Goal: Transaction & Acquisition: Purchase product/service

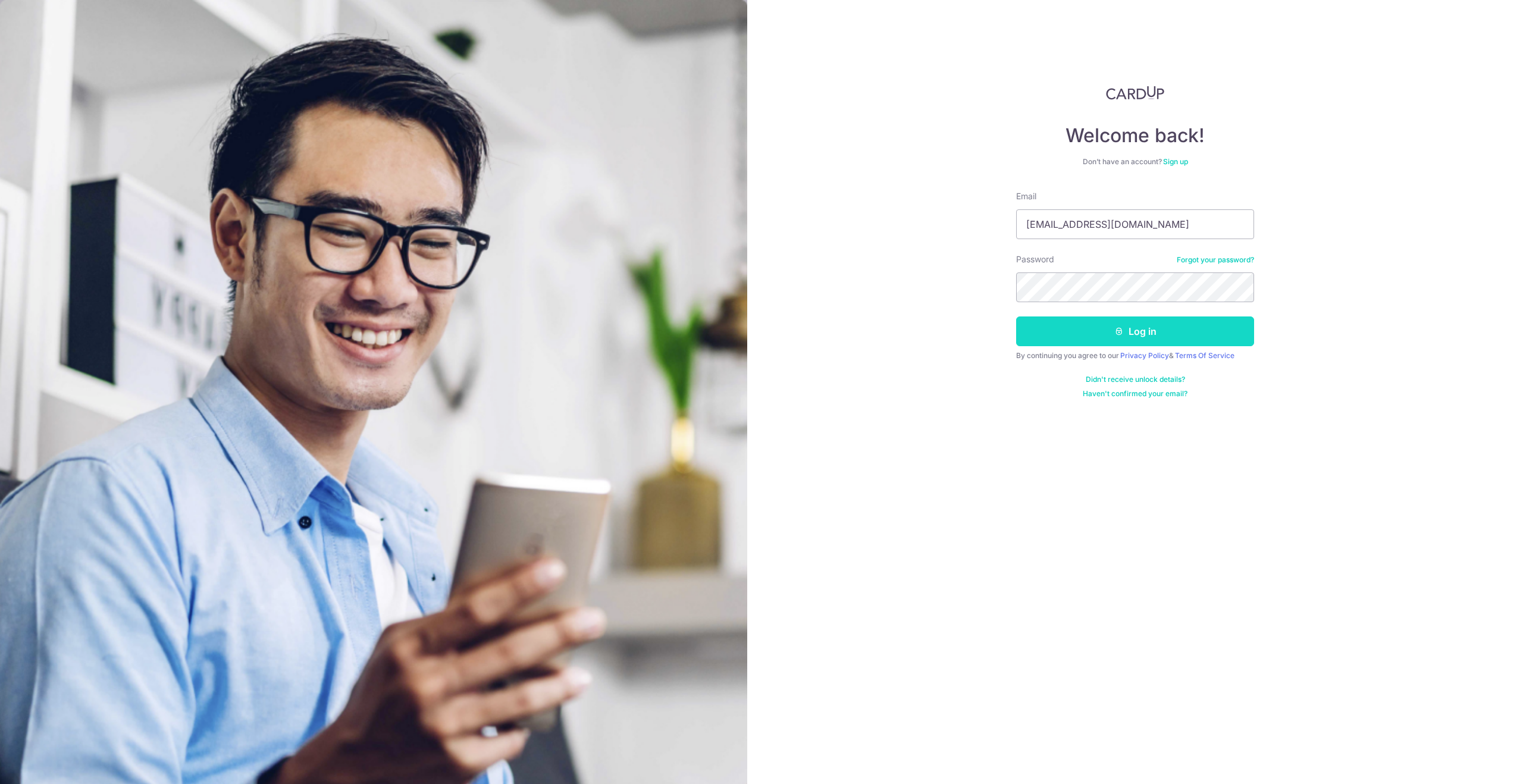
click at [1124, 334] on button "Log in" at bounding box center [1135, 331] width 238 height 30
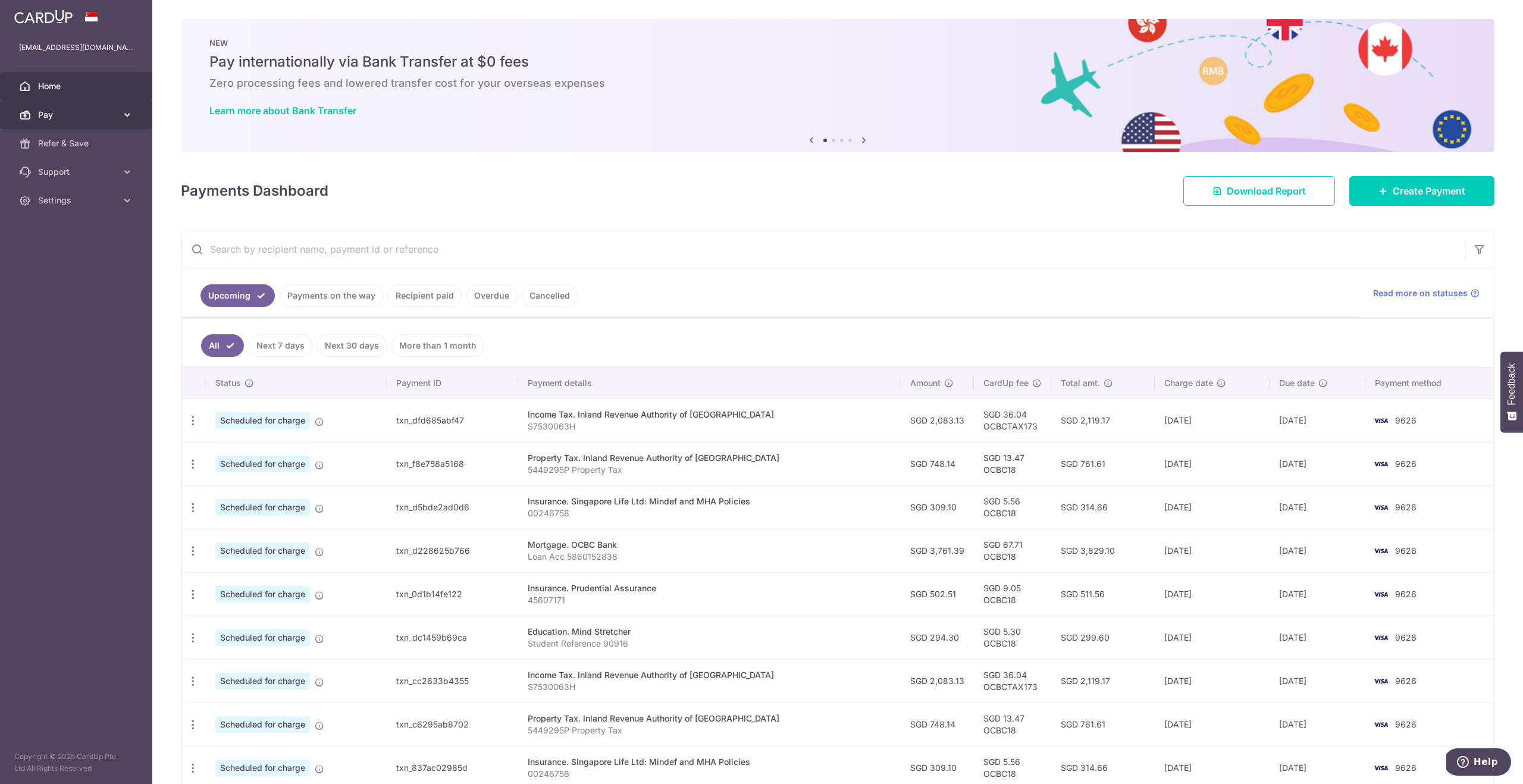
click at [50, 115] on span "Pay" at bounding box center [77, 115] width 79 height 12
click at [61, 169] on span "Recipients" at bounding box center [77, 172] width 79 height 12
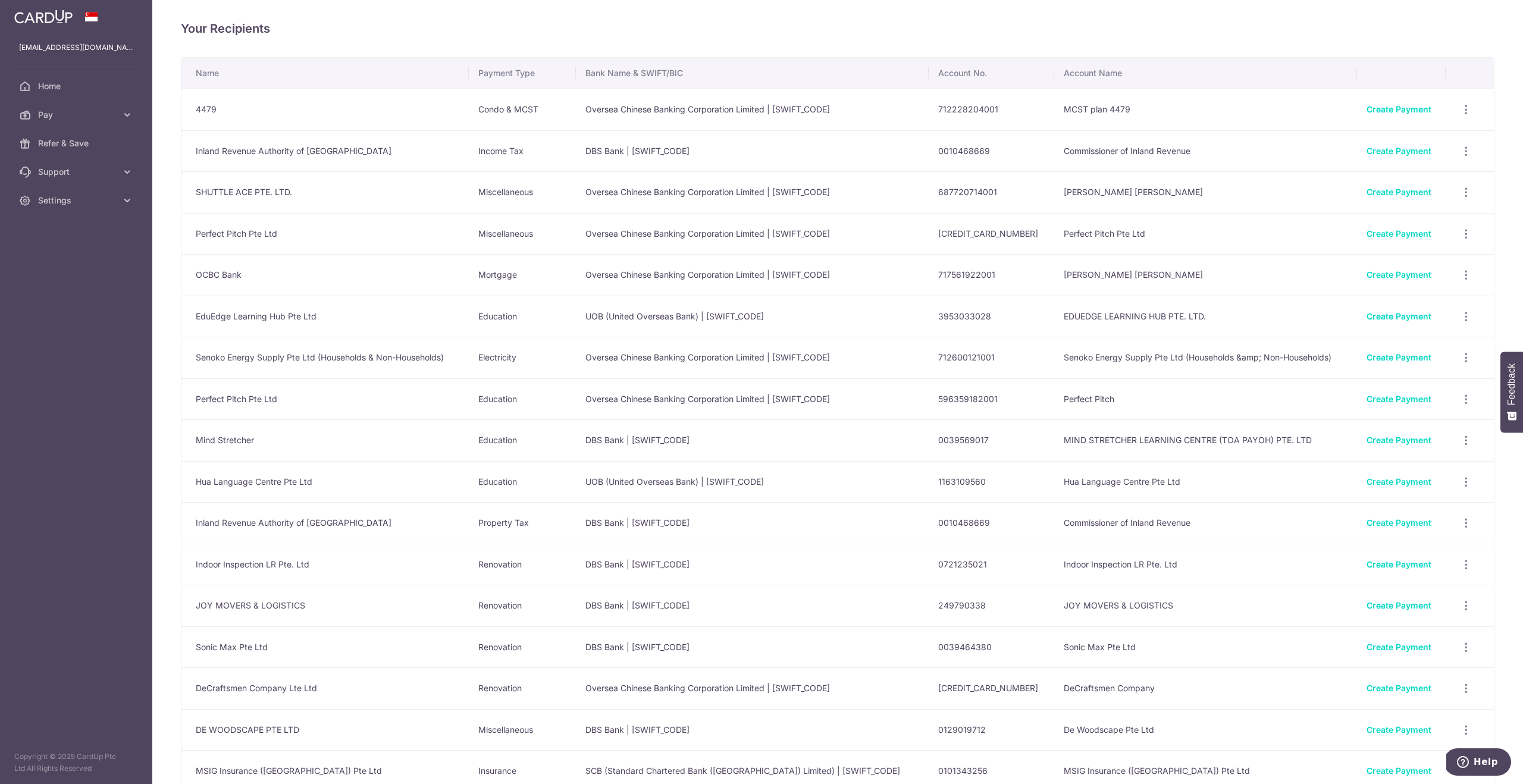
click at [648, 316] on td "UOB (United Overseas Bank) | UOVBSGSGXXX" at bounding box center [753, 316] width 353 height 42
click at [1388, 318] on link "Create Payment" at bounding box center [1399, 316] width 65 height 10
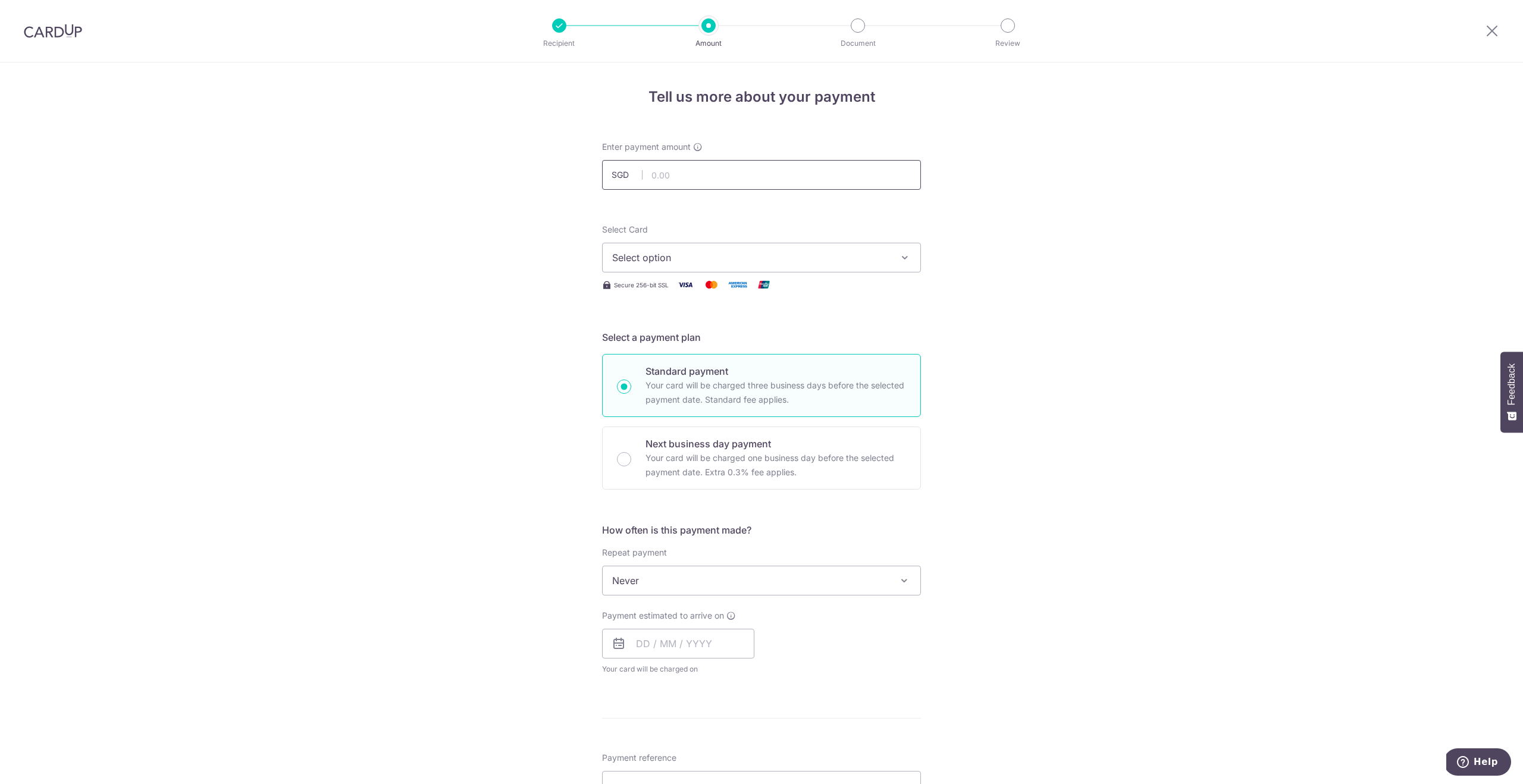
click at [712, 171] on input "text" at bounding box center [761, 175] width 319 height 30
click at [705, 178] on input "text" at bounding box center [761, 175] width 319 height 30
type input "1,907.50"
click at [1142, 292] on div "Tell us more about your payment Enter payment amount SGD 1,907.50 1907.50 Selec…" at bounding box center [761, 600] width 1523 height 1075
click at [770, 261] on span "Select option" at bounding box center [750, 257] width 277 height 15
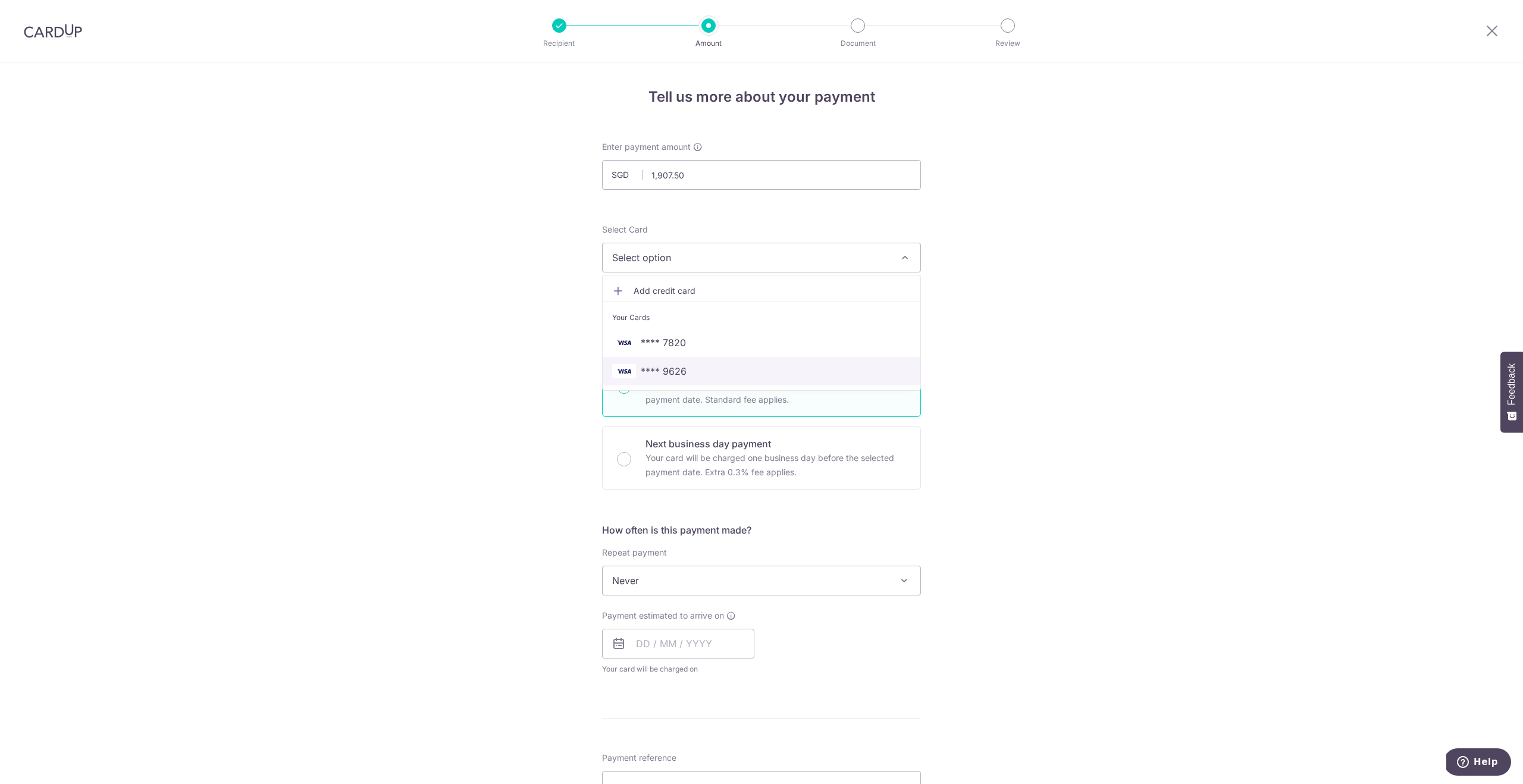
drag, startPoint x: 731, startPoint y: 372, endPoint x: 916, endPoint y: 404, distance: 187.7
click at [731, 372] on span "**** 9626" at bounding box center [761, 371] width 298 height 15
click at [1232, 463] on div "Tell us more about your payment Enter payment amount SGD 1,907.50 1907.50 Selec…" at bounding box center [761, 600] width 1523 height 1075
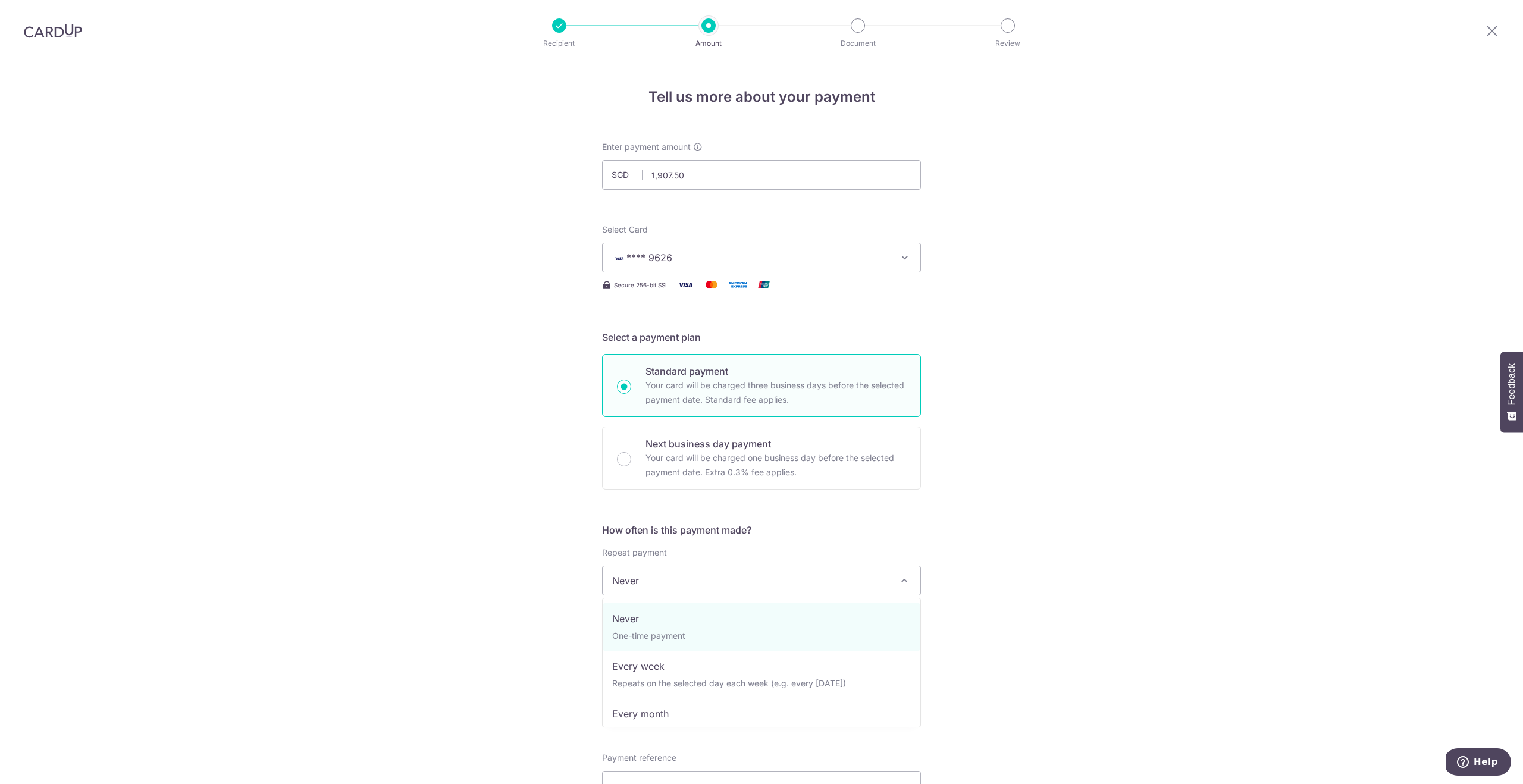
click at [897, 577] on span at bounding box center [904, 580] width 15 height 15
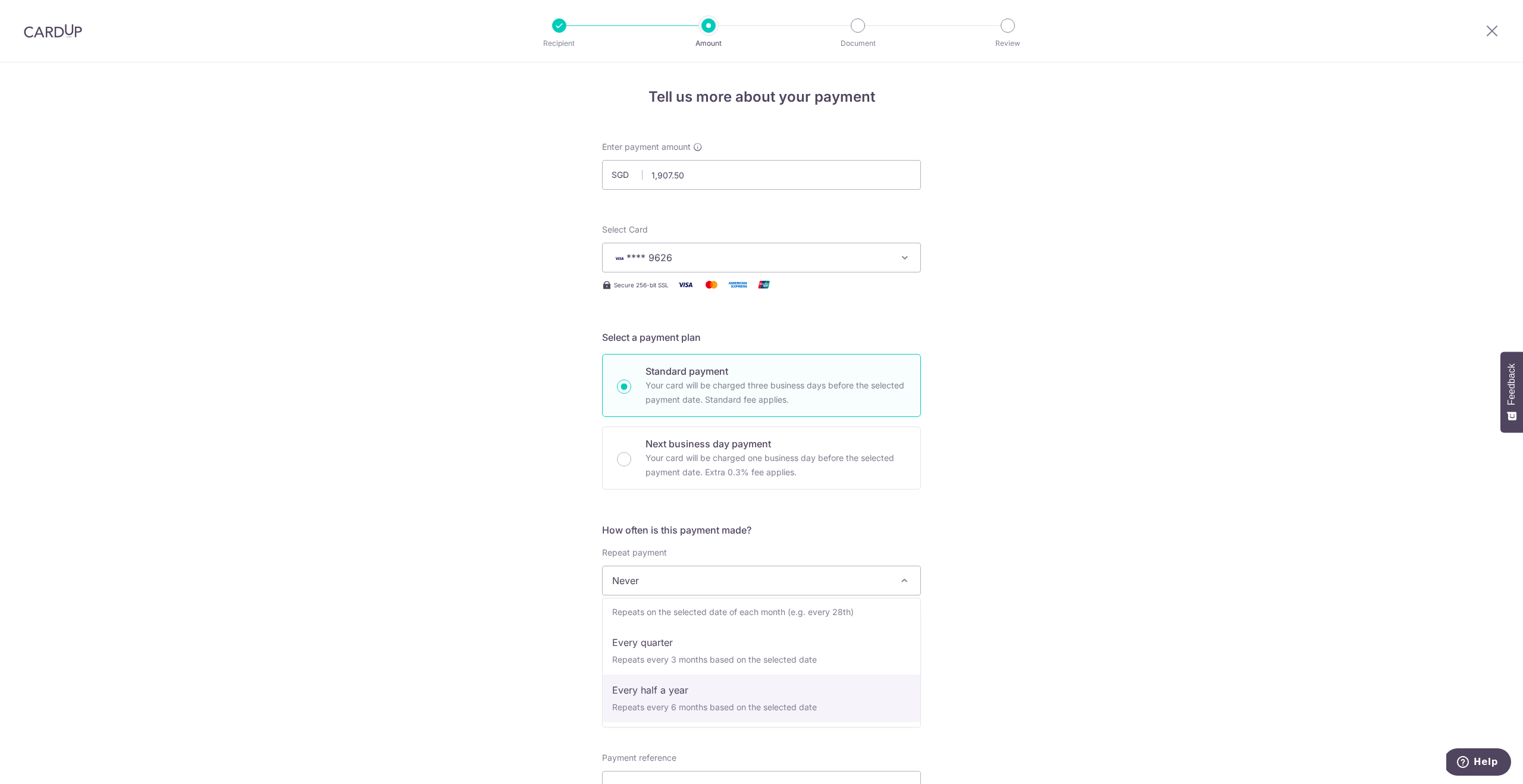
select select "5"
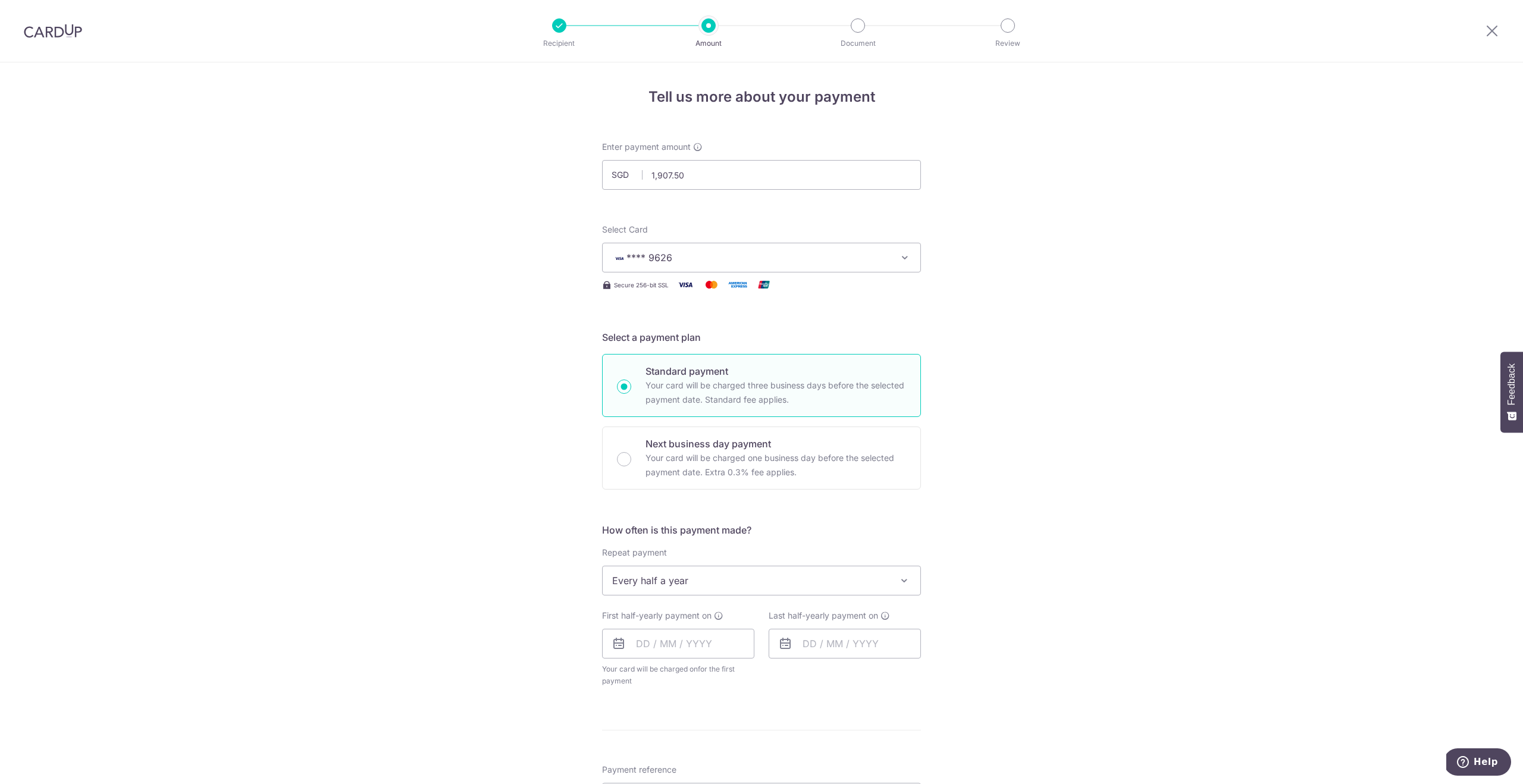
click at [1092, 578] on div "Tell us more about your payment Enter payment amount SGD 1,907.50 1907.50 Selec…" at bounding box center [761, 606] width 1523 height 1087
click at [640, 649] on input "text" at bounding box center [678, 643] width 153 height 30
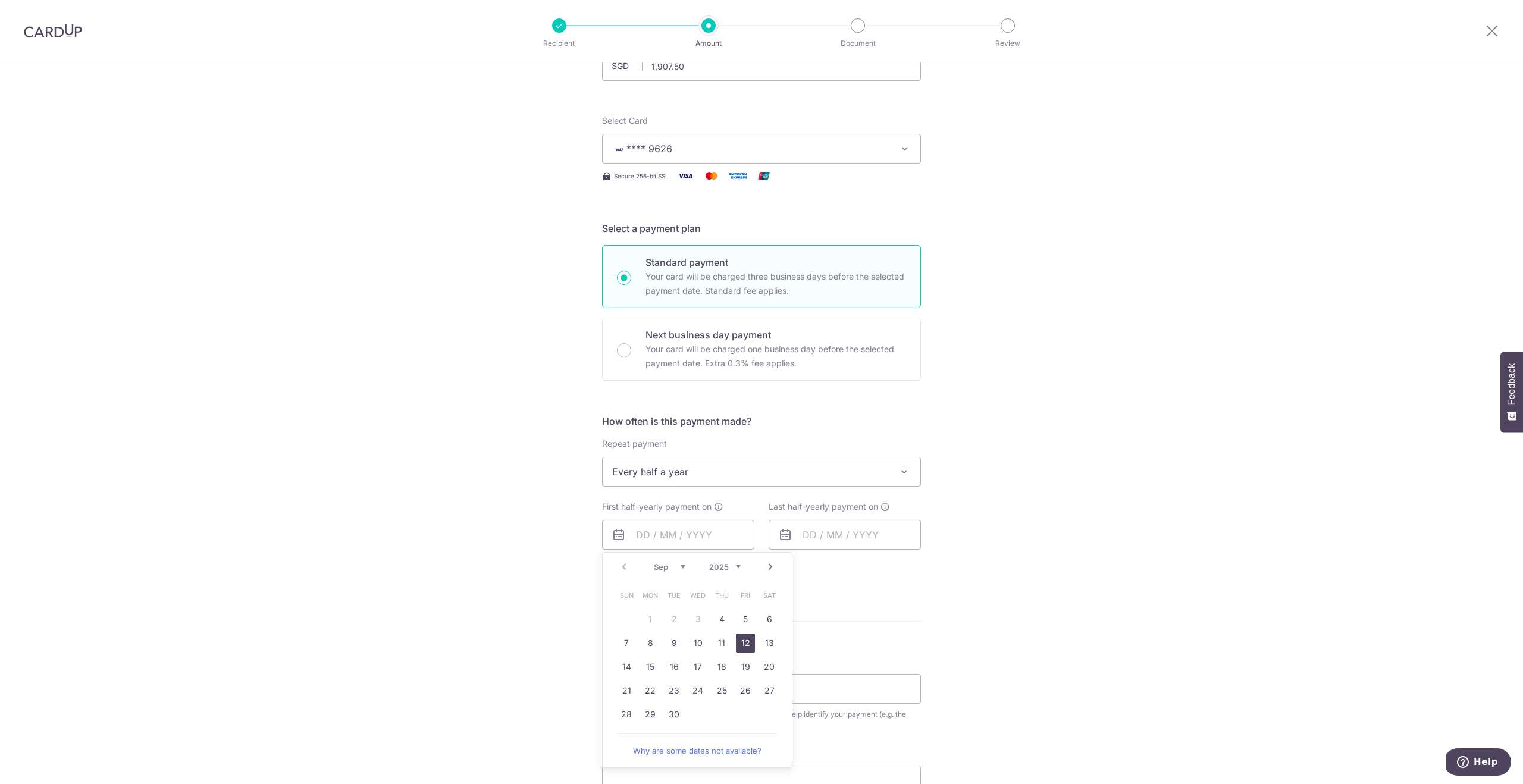
click at [744, 642] on link "12" at bounding box center [745, 643] width 19 height 19
type input "12/09/2025"
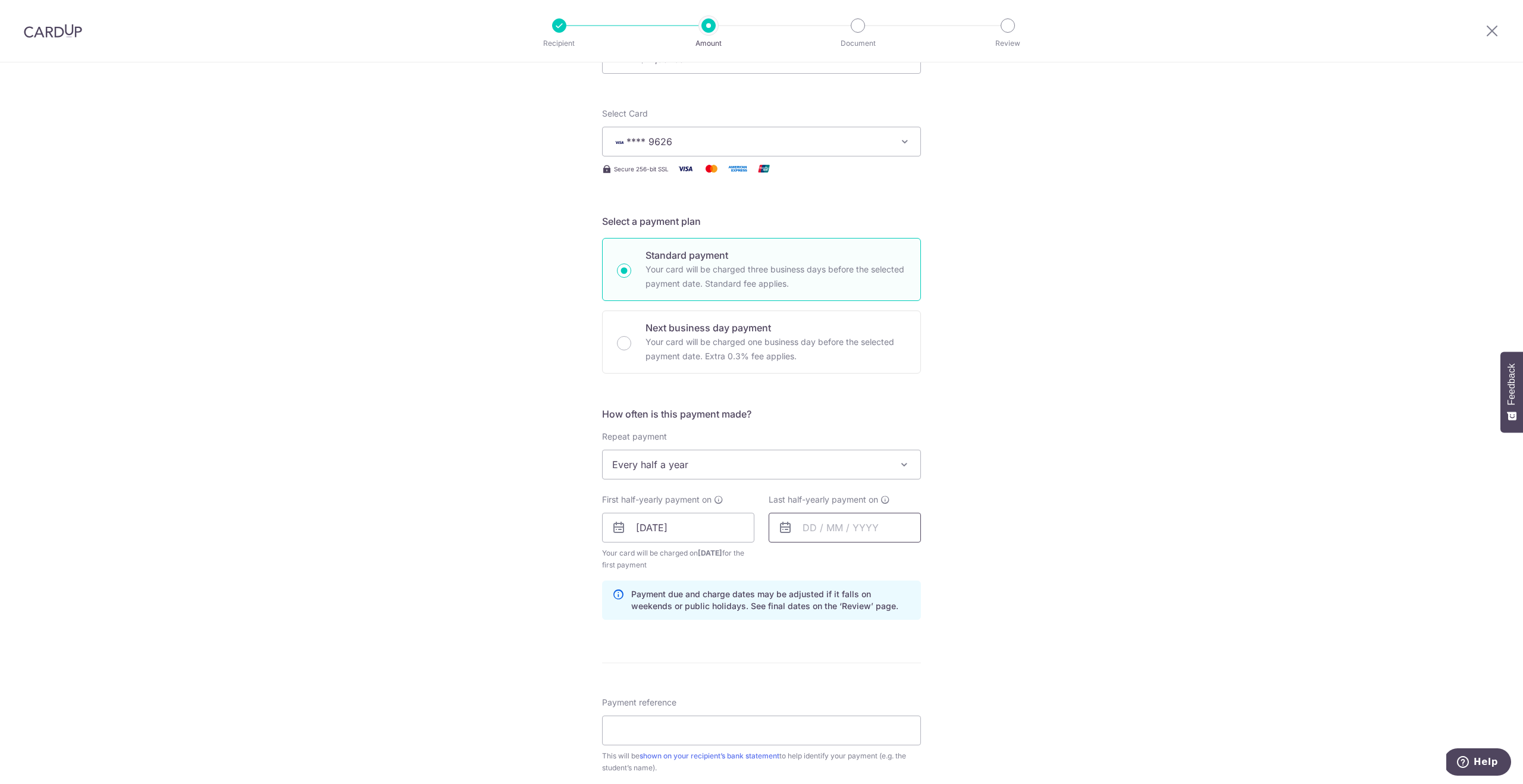
click at [807, 537] on input "text" at bounding box center [845, 527] width 153 height 30
click at [847, 565] on select "Sep Oct Nov Dec" at bounding box center [836, 563] width 32 height 9
click at [938, 565] on link "Next" at bounding box center [937, 564] width 15 height 15
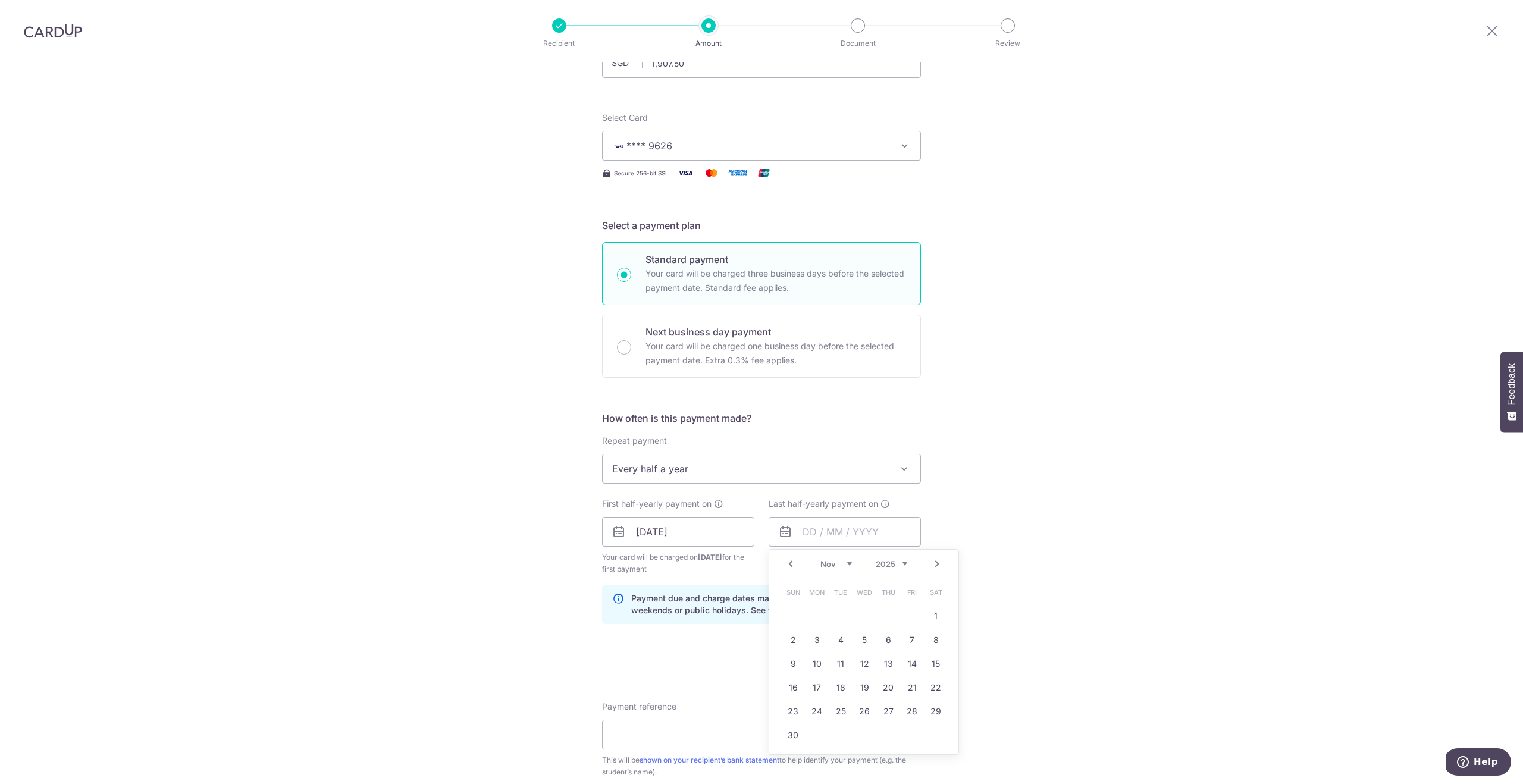
click at [938, 565] on link "Next" at bounding box center [937, 564] width 15 height 15
click at [910, 639] on link "13" at bounding box center [912, 640] width 19 height 19
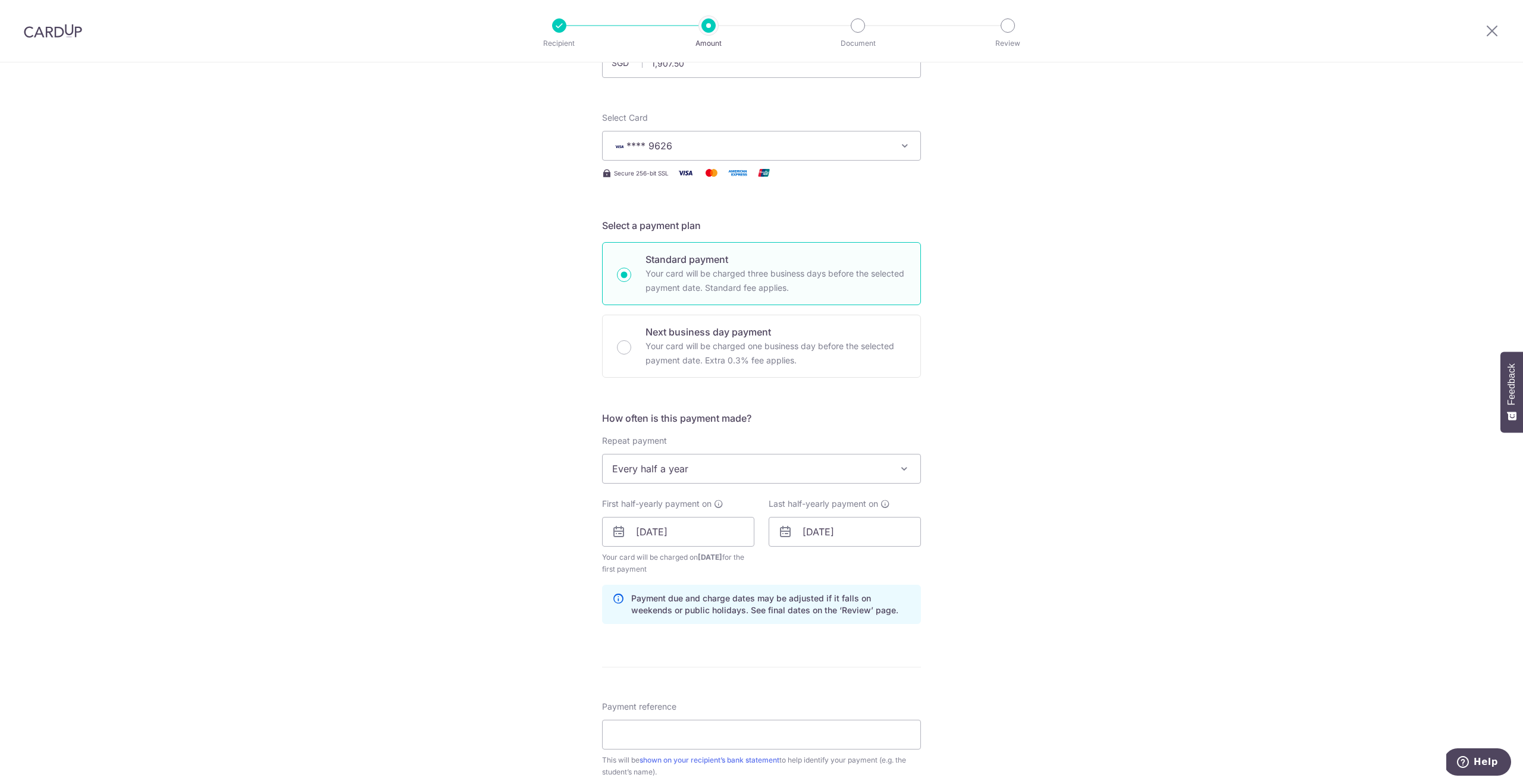
click at [1088, 610] on div "Tell us more about your payment Enter payment amount SGD 1,907.50 1907.50 Selec…" at bounding box center [761, 518] width 1523 height 1136
click at [833, 539] on input "13/03/2026" at bounding box center [845, 531] width 153 height 30
click at [887, 639] on link "12" at bounding box center [888, 640] width 19 height 19
type input "12/03/2026"
click at [1083, 613] on div "Tell us more about your payment Enter payment amount SGD 1,907.50 1907.50 Selec…" at bounding box center [761, 518] width 1523 height 1136
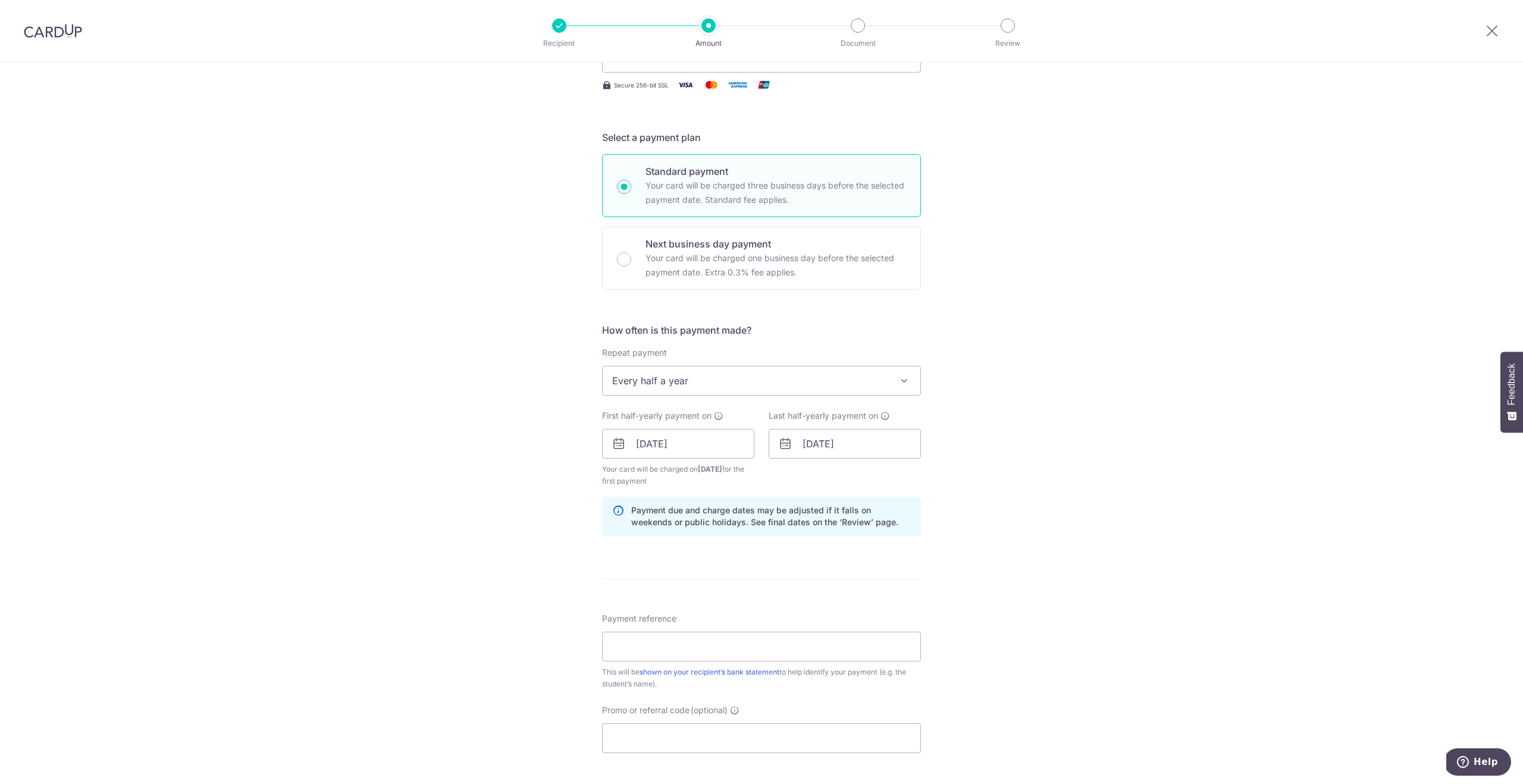
scroll to position [236, 0]
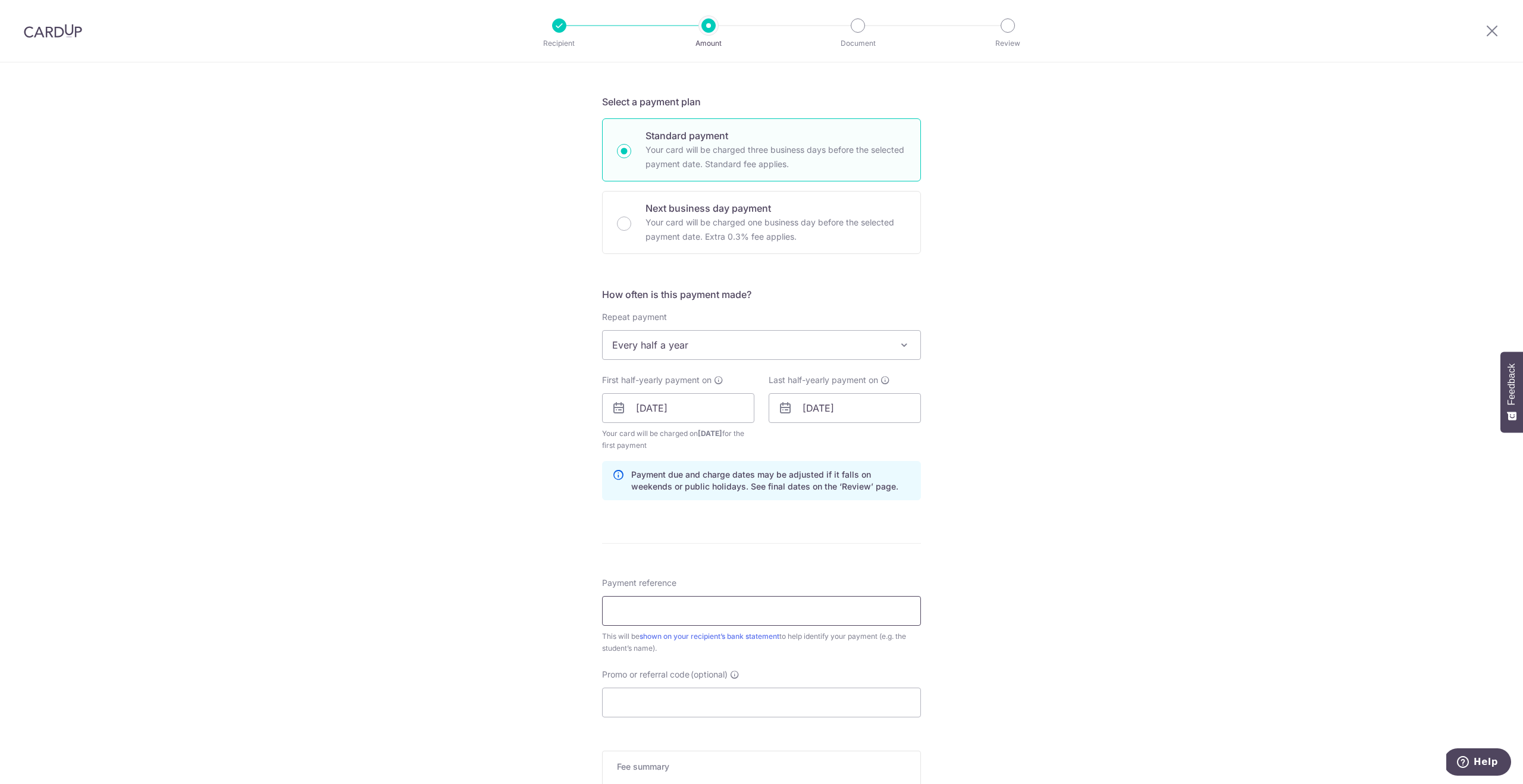
click at [689, 613] on input "Payment reference" at bounding box center [761, 610] width 319 height 30
click at [671, 615] on input "Payment reference" at bounding box center [761, 610] width 319 height 30
click at [720, 612] on input "Candice Lim Enrui P6.4 Sec 1" at bounding box center [761, 610] width 319 height 30
type input "Candice Lim Enrui P6.4 AY2026 Sec 1"
click at [725, 698] on input "Promo or referral code (optional)" at bounding box center [761, 702] width 319 height 30
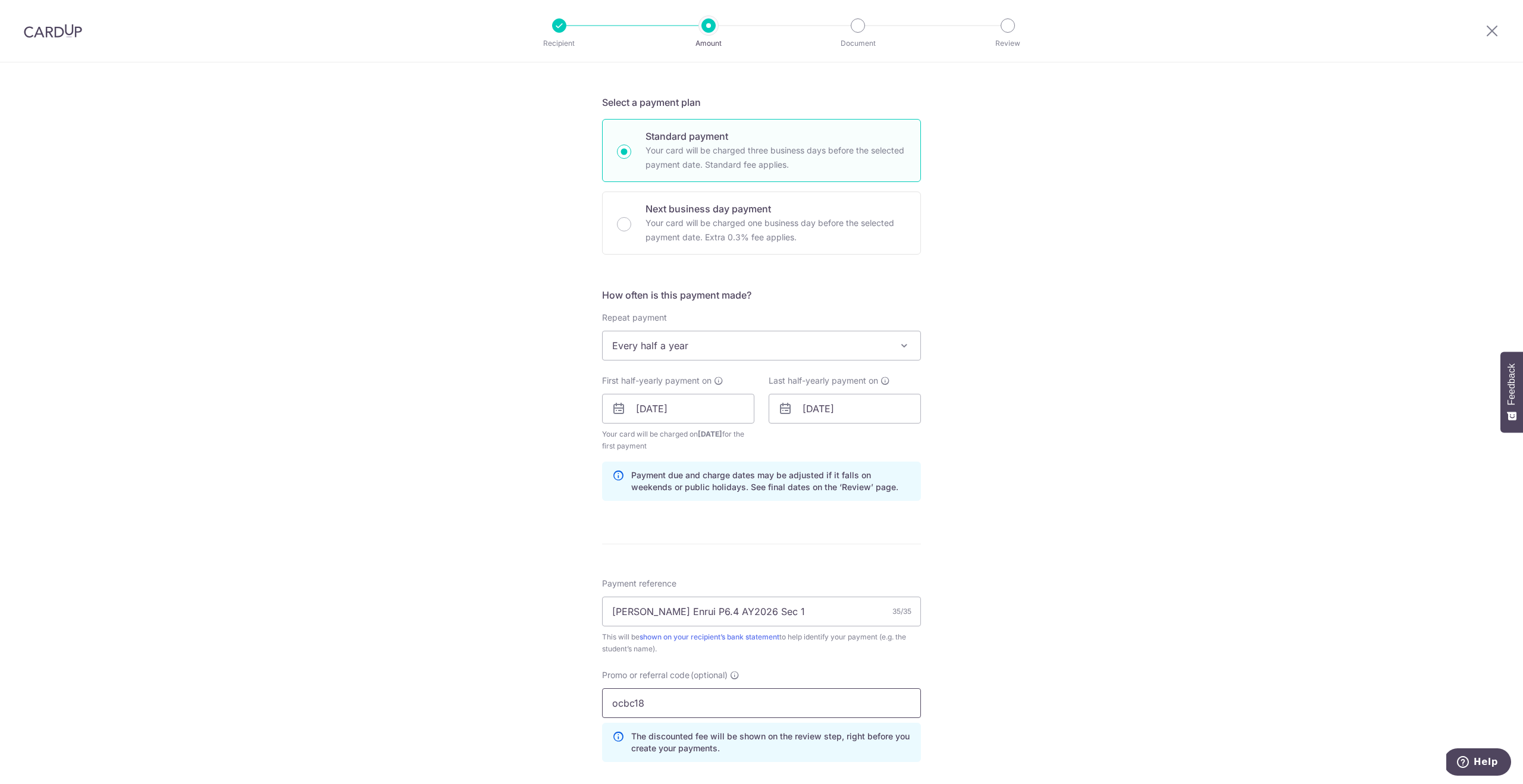
scroll to position [469, 0]
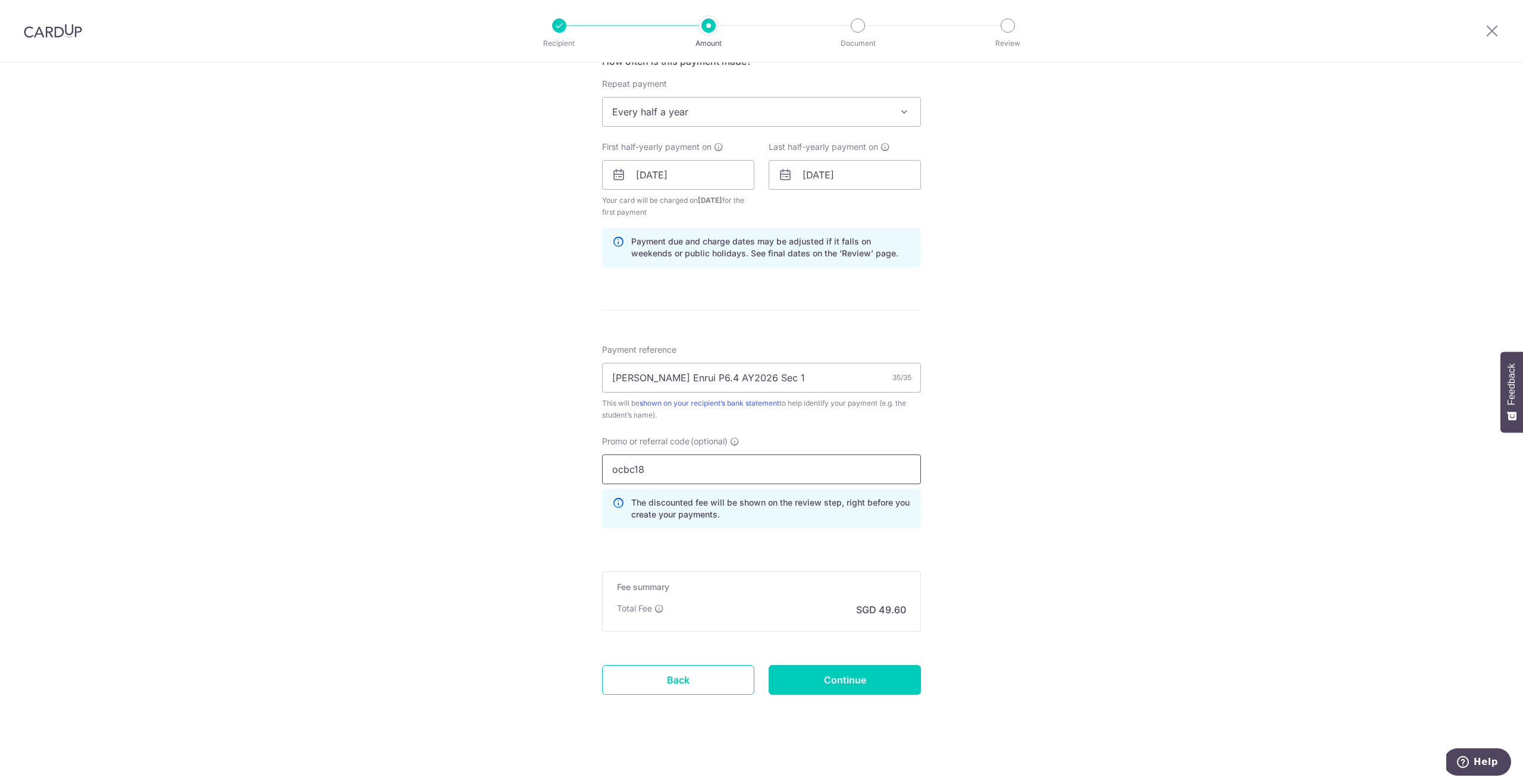
type input "ocbc18"
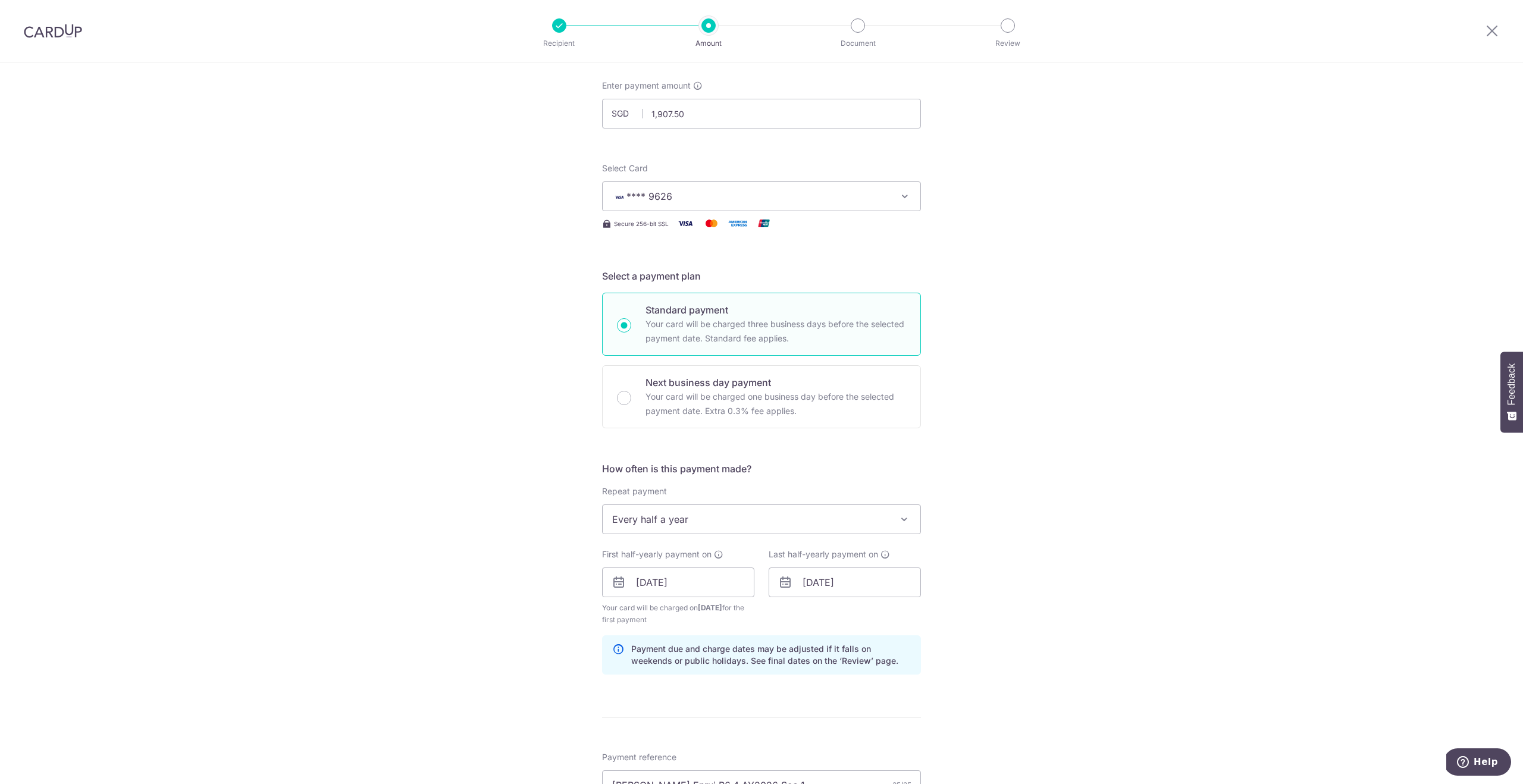
scroll to position [0, 0]
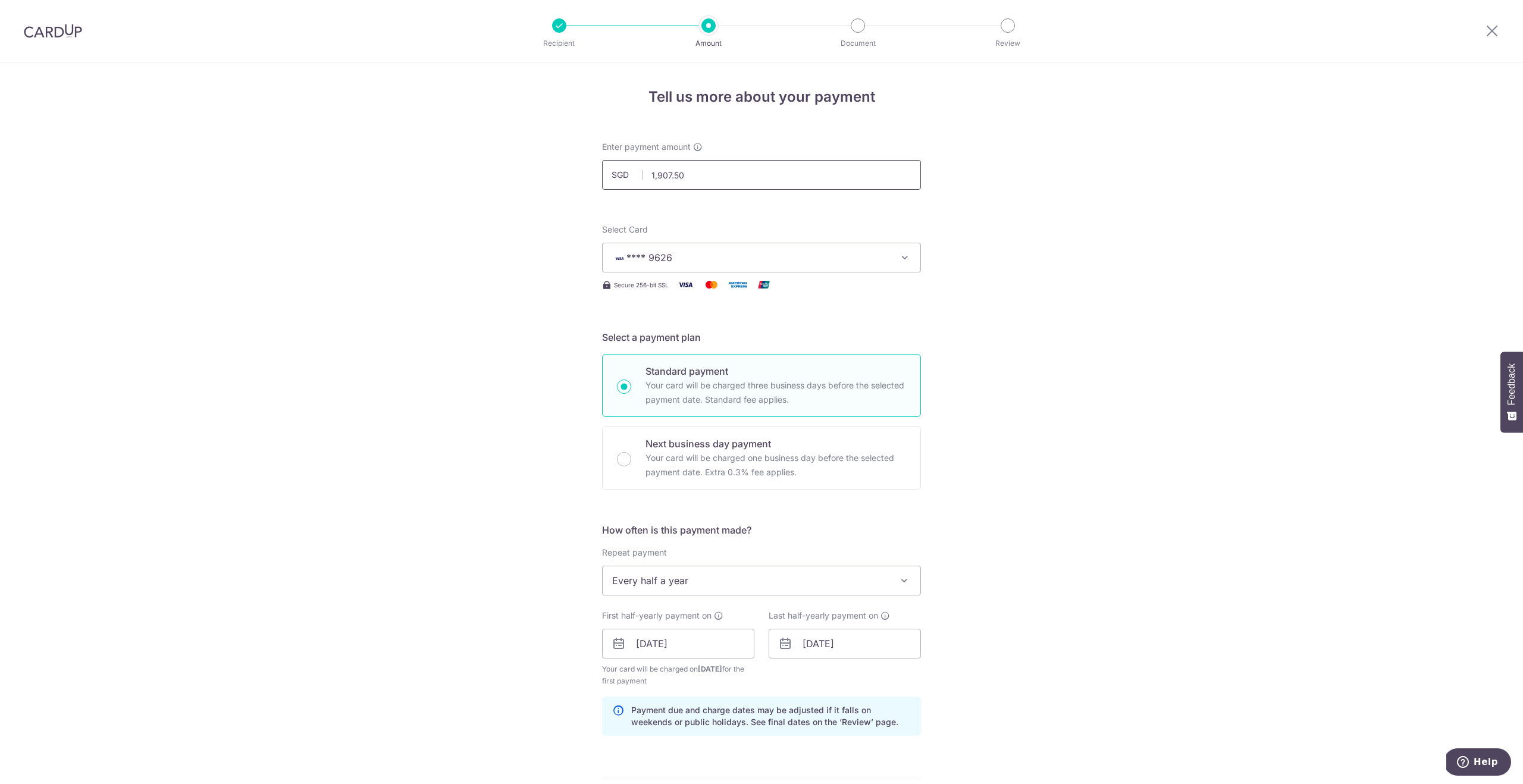
drag, startPoint x: 683, startPoint y: 176, endPoint x: 651, endPoint y: 176, distance: 32.0
click at [651, 176] on input "1,907.50" at bounding box center [761, 175] width 319 height 30
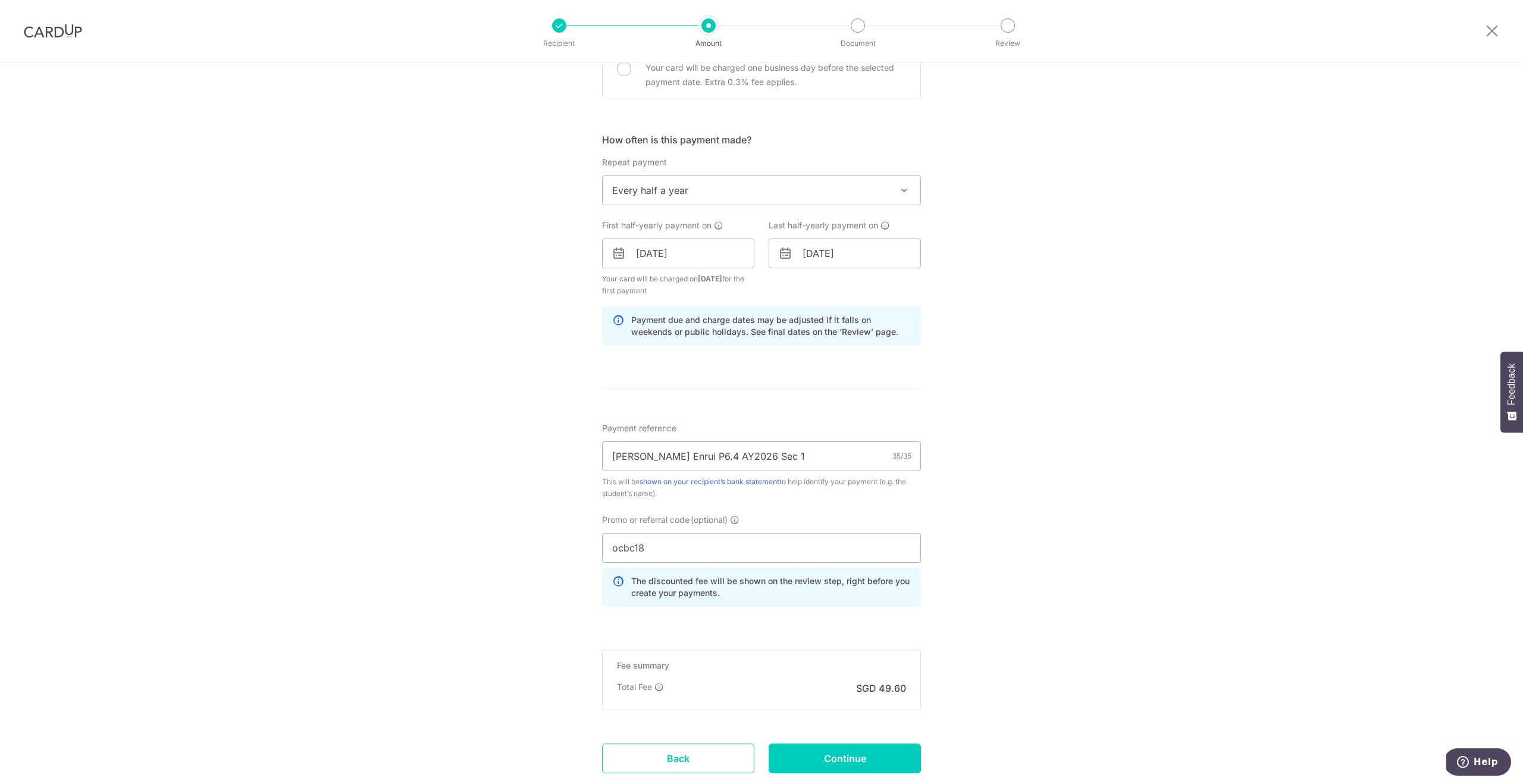
scroll to position [469, 0]
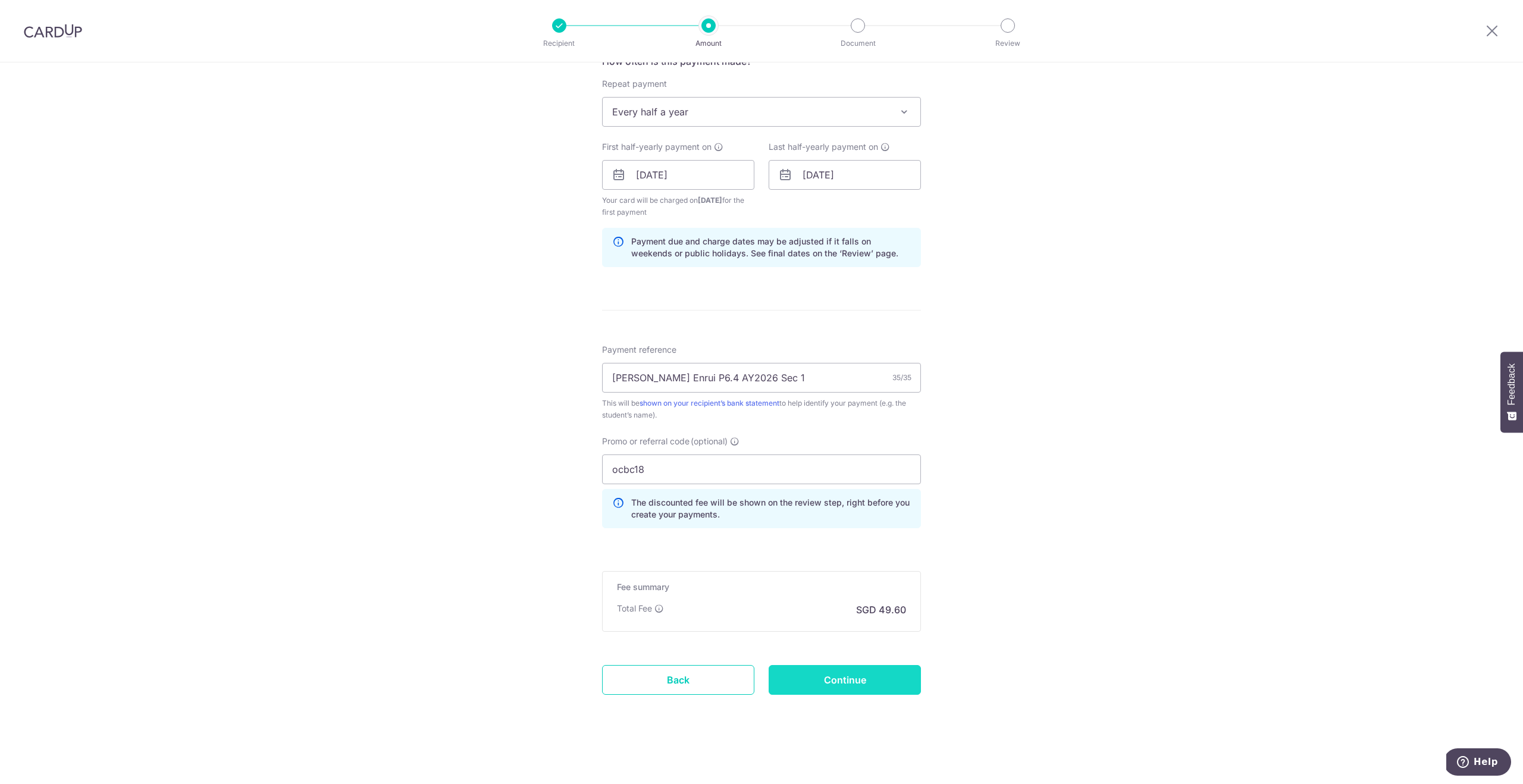
click at [845, 676] on input "Continue" at bounding box center [845, 679] width 153 height 30
type input "1,907.50"
type input "Create Schedule"
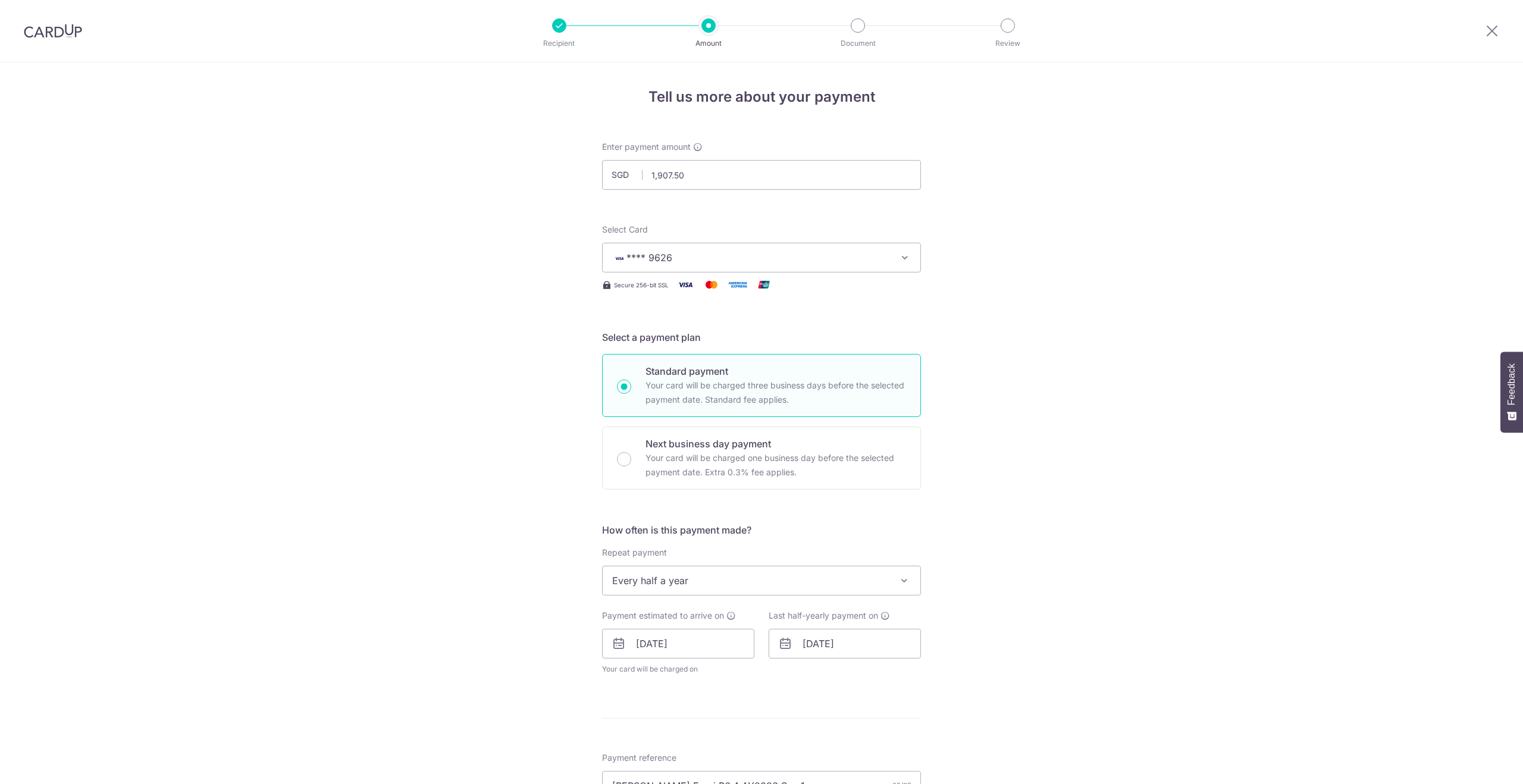
scroll to position [425, 0]
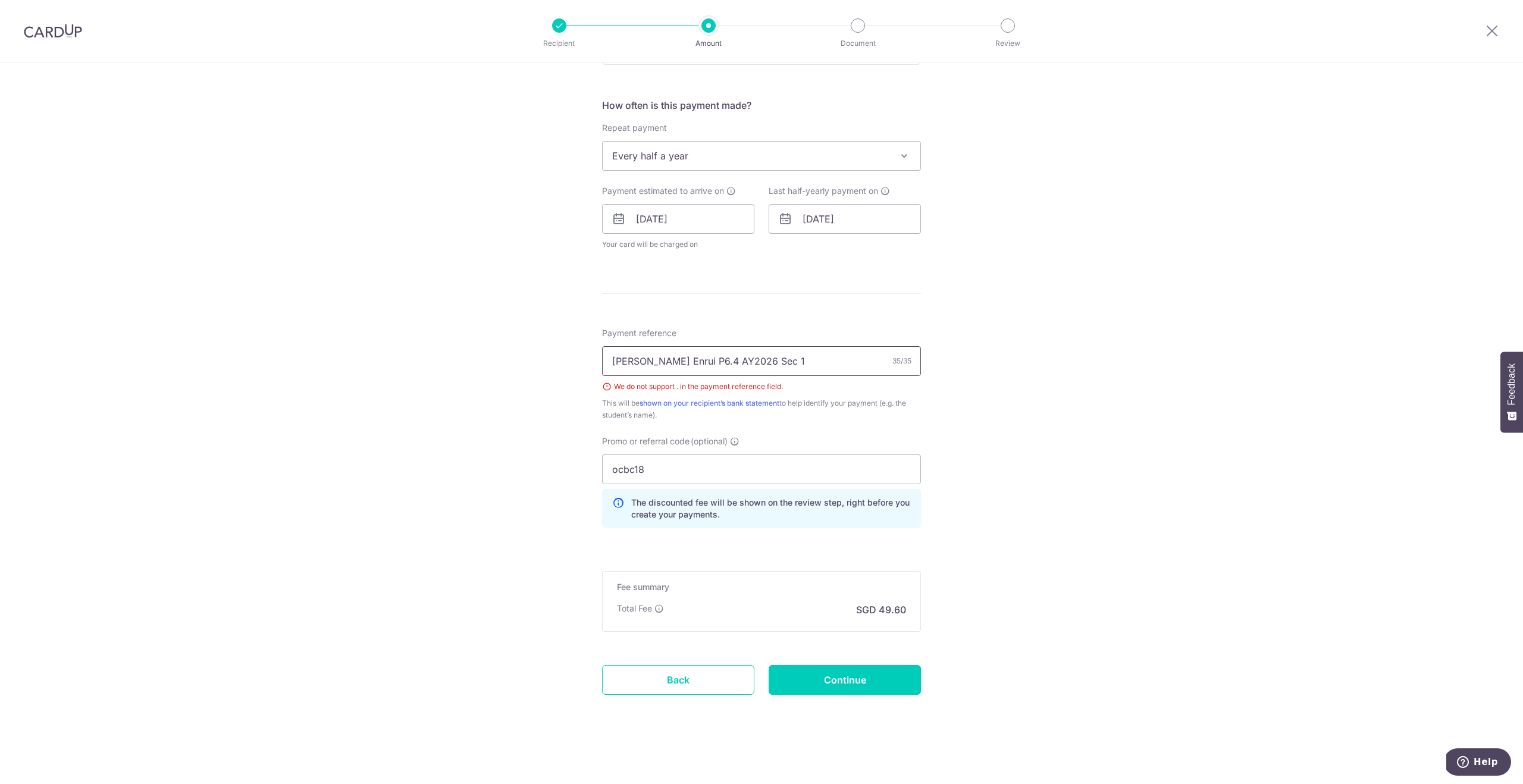
click at [712, 361] on input "Candice Lim Enrui P6.4 AY2026 Sec 1" at bounding box center [761, 361] width 319 height 30
type input "Candice Lim Enrui P6_4 AY2026 Sec 1"
click at [847, 681] on input "Continue" at bounding box center [845, 679] width 153 height 30
type input "Create Schedule"
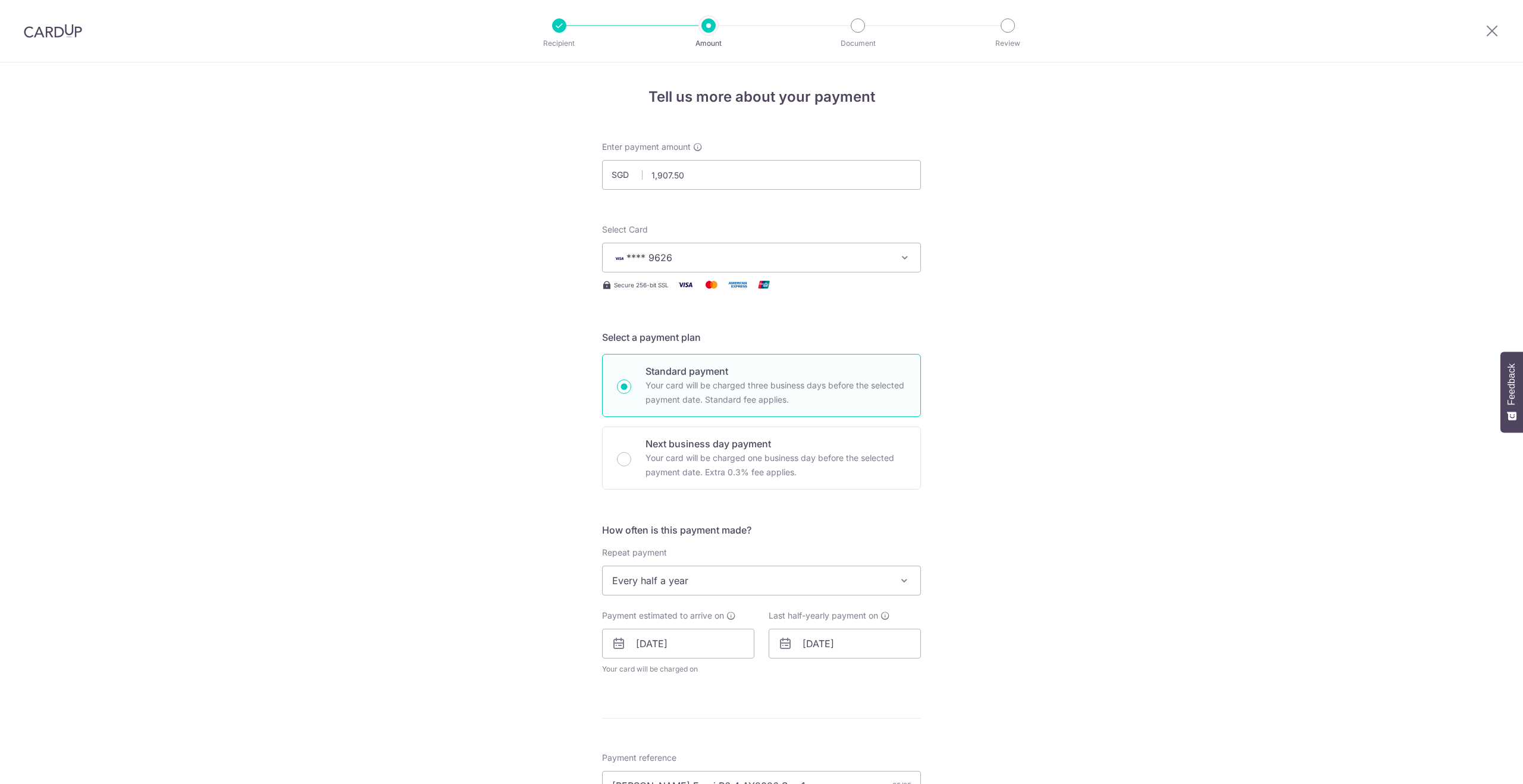
scroll to position [425, 0]
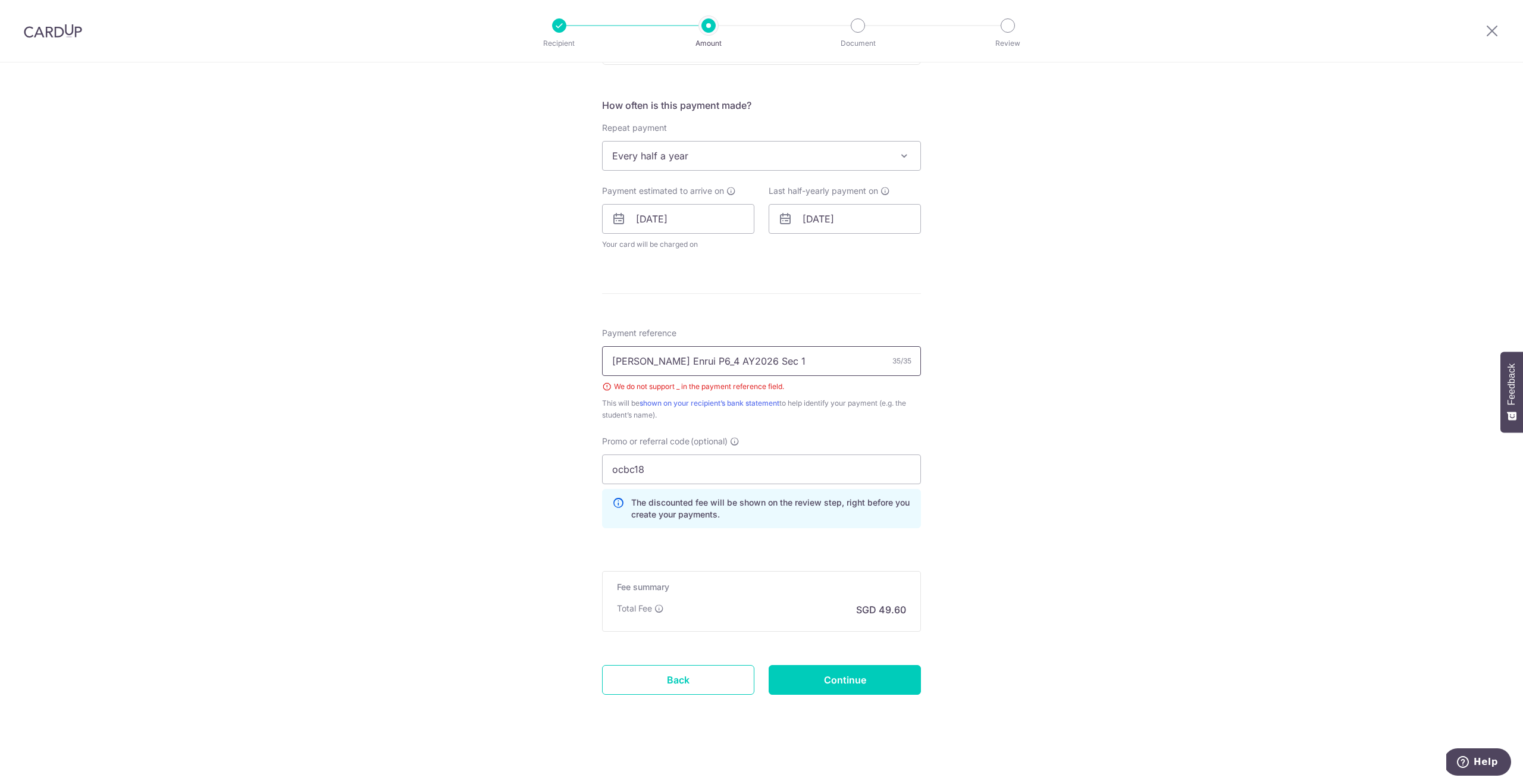
click at [710, 359] on input "Candice Lim Enrui P6_4 AY2026 Sec 1" at bounding box center [761, 361] width 319 height 30
type input "Candice Lim Enrui P64 AY2026 Sec 1"
click at [853, 682] on input "Continue" at bounding box center [845, 679] width 153 height 30
type input "Create Schedule"
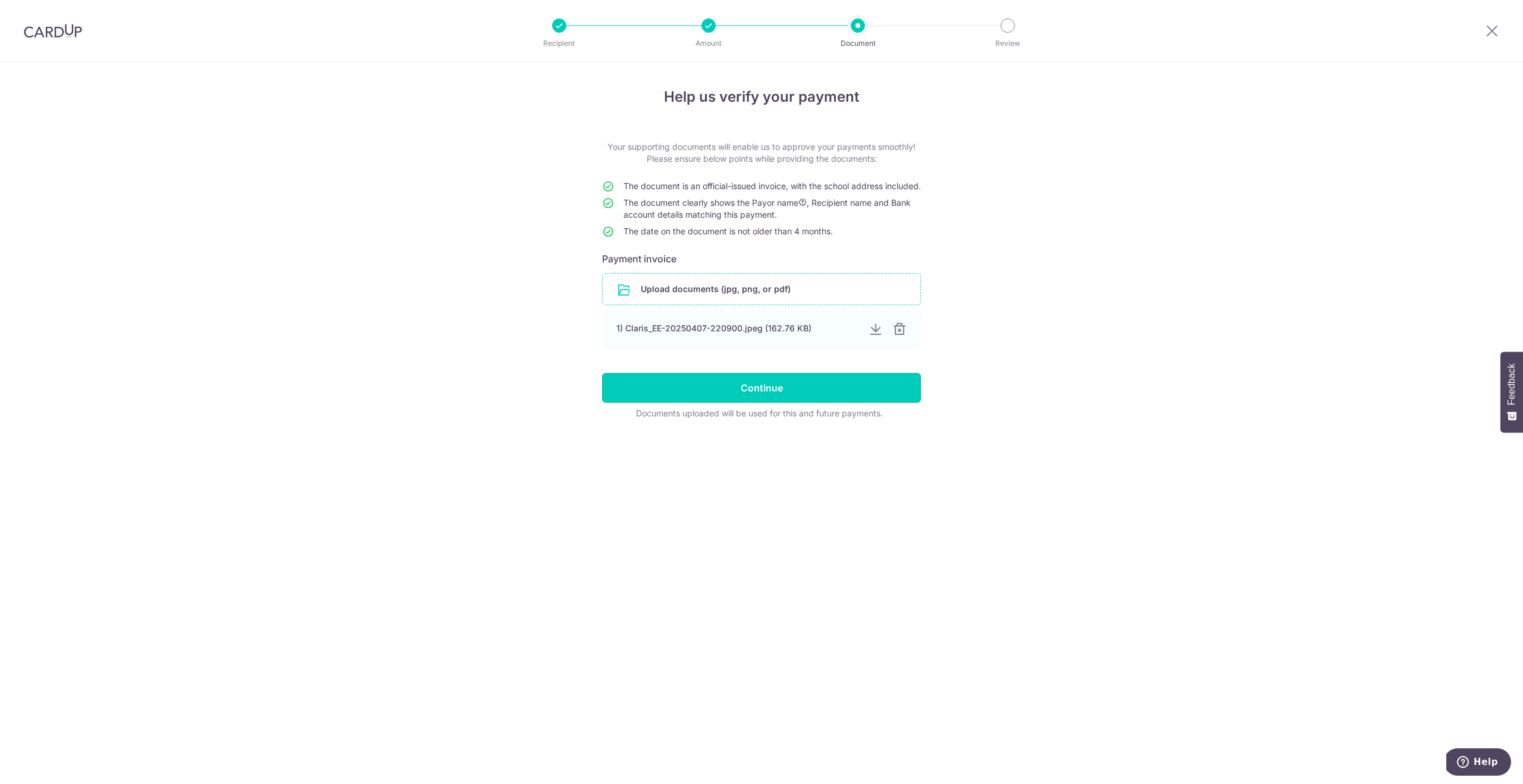
drag, startPoint x: 753, startPoint y: 398, endPoint x: 731, endPoint y: 307, distance: 93.6
click at [750, 298] on form "Your supporting documents will enable us to approve your payments smoothly! Ple…" at bounding box center [761, 279] width 319 height 278
click at [724, 300] on input "file" at bounding box center [761, 289] width 318 height 31
click at [898, 337] on div at bounding box center [898, 329] width 15 height 15
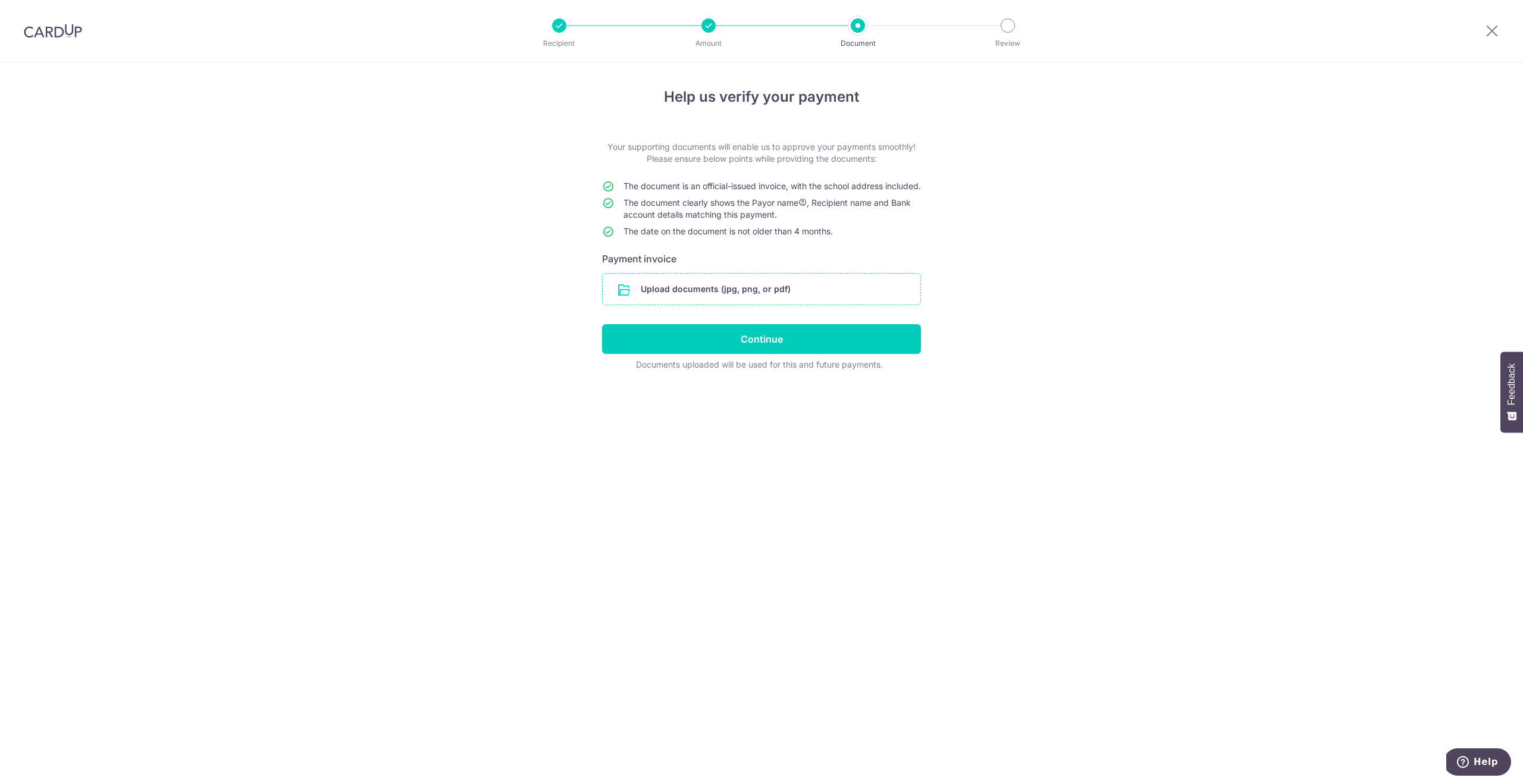
click at [716, 301] on input "file" at bounding box center [761, 289] width 318 height 31
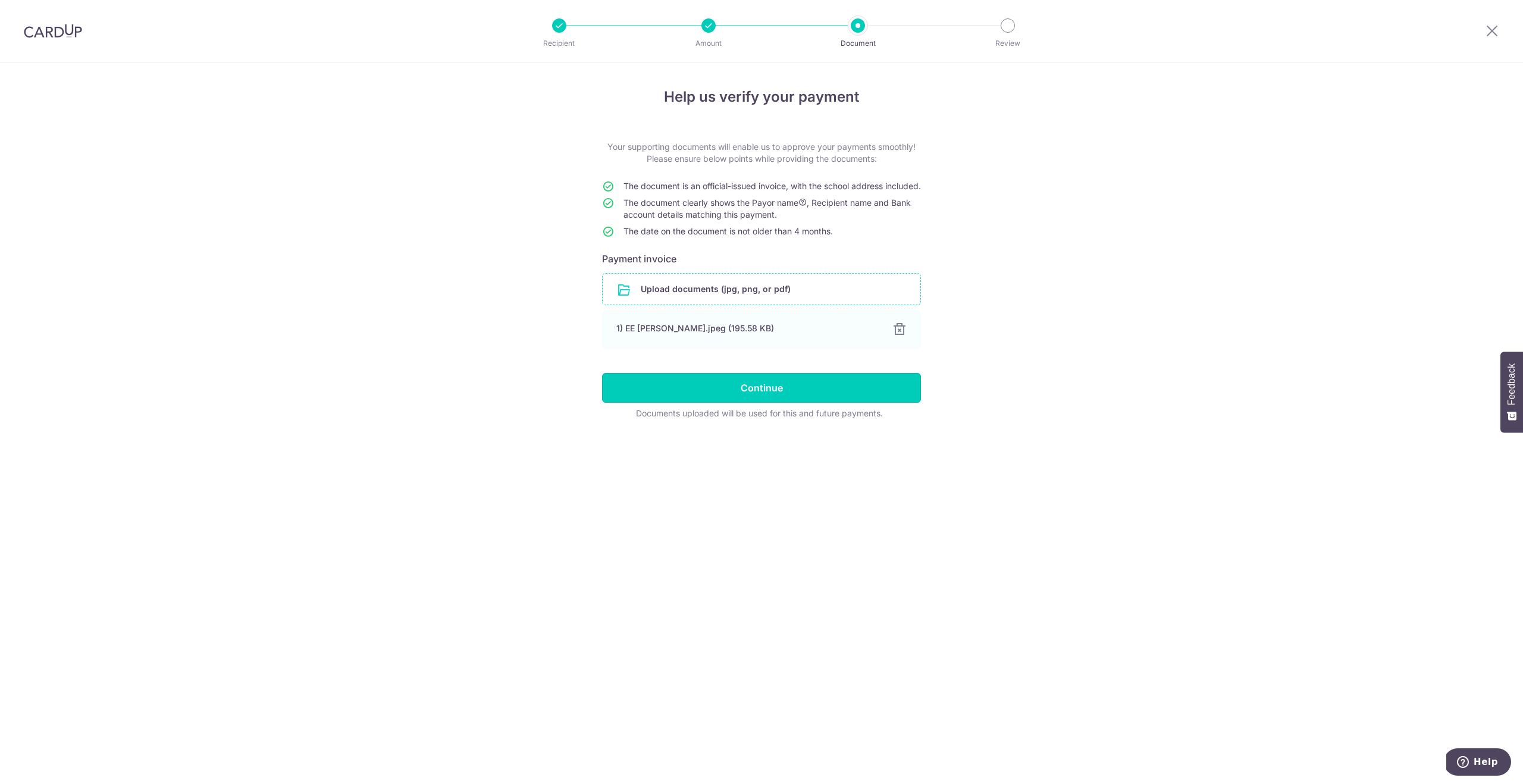
drag, startPoint x: 783, startPoint y: 401, endPoint x: 749, endPoint y: 450, distance: 59.6
click at [600, 502] on div "Help us verify your payment Your supporting documents will enable us to approve…" at bounding box center [761, 423] width 1523 height 721
click at [899, 337] on div at bounding box center [898, 329] width 15 height 15
